Goal: Transaction & Acquisition: Subscribe to service/newsletter

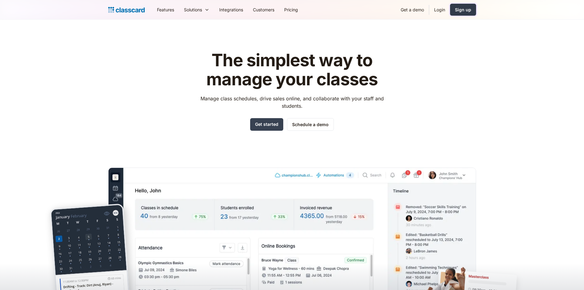
drag, startPoint x: 0, startPoint y: 0, endPoint x: 468, endPoint y: 7, distance: 468.2
click at [468, 7] on div "Sign up" at bounding box center [463, 9] width 16 height 6
click at [444, 8] on link "Login" at bounding box center [439, 10] width 21 height 14
